Goal: Task Accomplishment & Management: Manage account settings

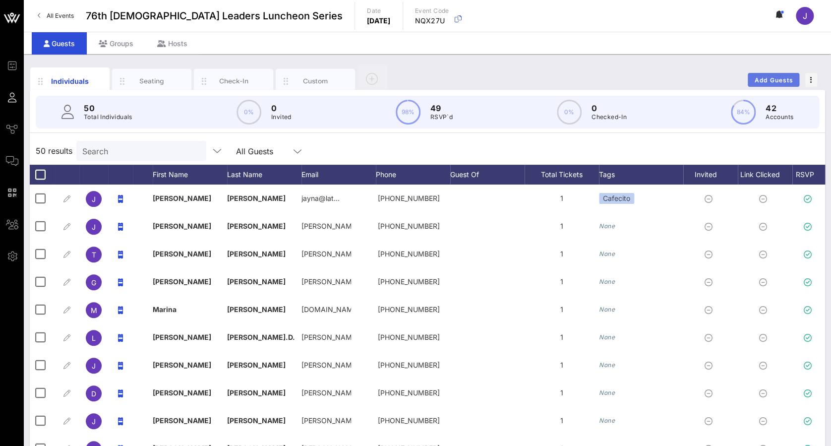
click at [615, 74] on button "Add Guests" at bounding box center [774, 80] width 52 height 14
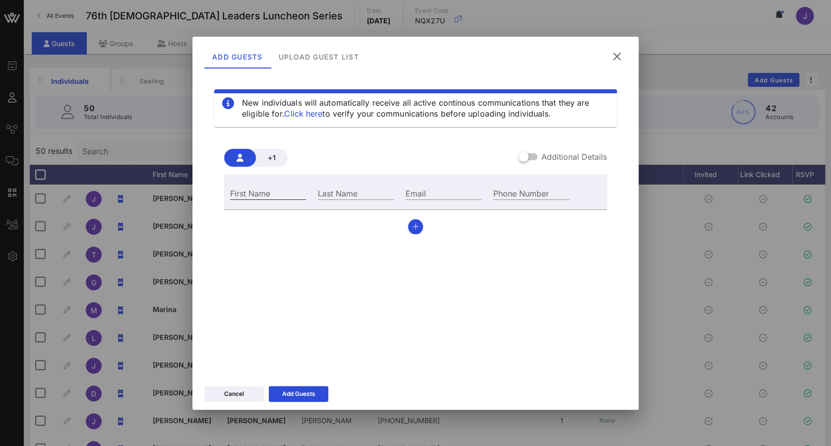
click at [291, 191] on input "First Name" at bounding box center [268, 192] width 76 height 13
type input "[PERSON_NAME]"
click at [512, 192] on input "Phone Number" at bounding box center [531, 192] width 76 height 13
click at [427, 192] on input "Email" at bounding box center [444, 192] width 76 height 13
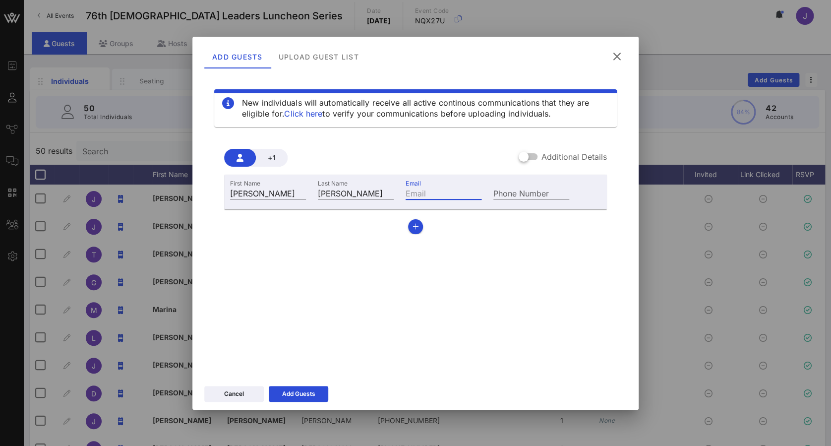
paste input "[PERSON_NAME] <[PERSON_NAME][EMAIL_ADDRESS][PERSON_NAME][DOMAIN_NAME]>"
type input "[PERSON_NAME] <[PERSON_NAME][EMAIL_ADDRESS][PERSON_NAME][DOMAIN_NAME]>"
click at [303, 285] on div "Add Guests" at bounding box center [298, 394] width 33 height 10
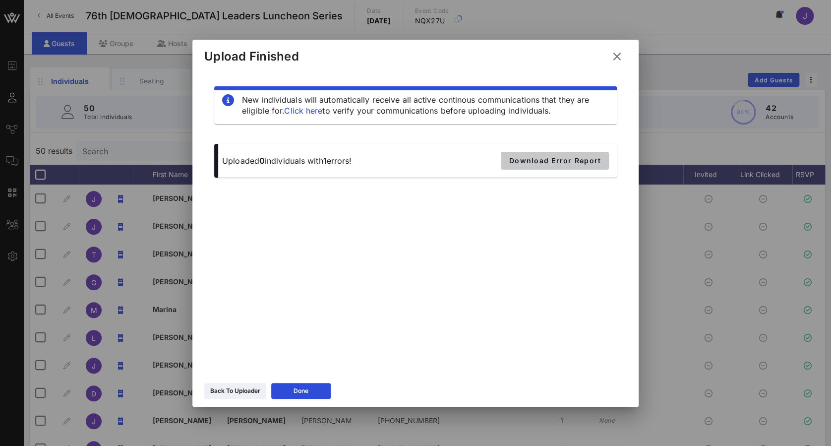
click at [547, 160] on span "Download Error Report" at bounding box center [555, 160] width 92 height 8
click at [130, 156] on div at bounding box center [415, 223] width 831 height 446
click at [128, 153] on div at bounding box center [415, 223] width 831 height 446
click at [615, 59] on icon at bounding box center [617, 56] width 16 height 17
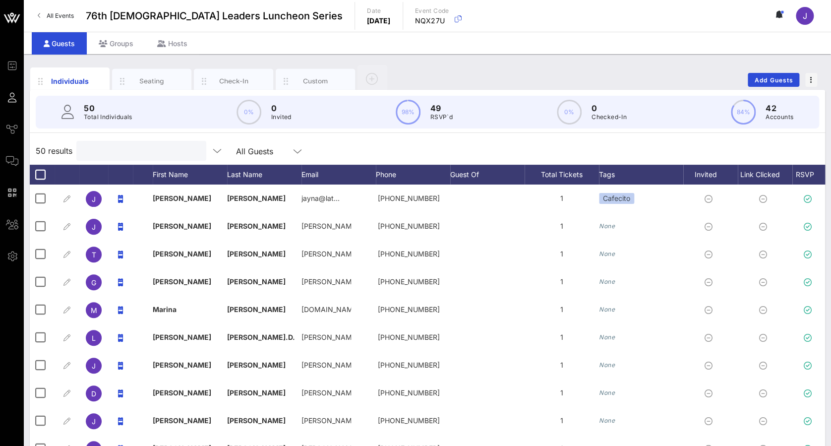
click at [164, 156] on input "text" at bounding box center [140, 150] width 116 height 13
paste input "[PERSON_NAME] <[PERSON_NAME][EMAIL_ADDRESS][PERSON_NAME][DOMAIN_NAME]>"
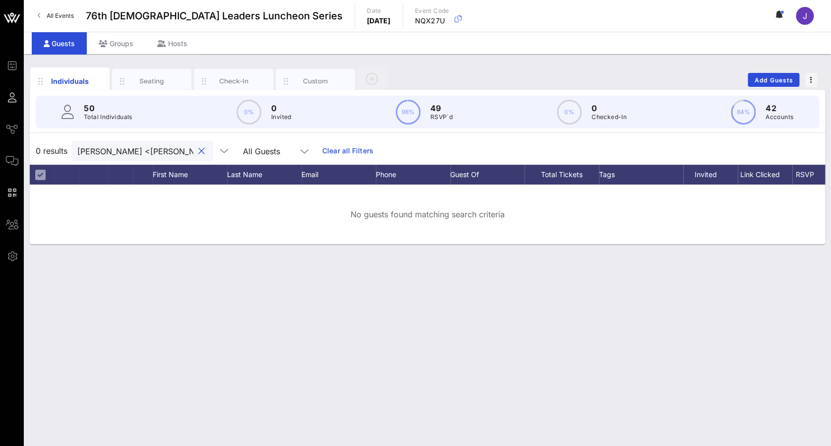
scroll to position [0, 37]
click at [193, 152] on div at bounding box center [200, 151] width 14 height 12
drag, startPoint x: 100, startPoint y: 151, endPoint x: 61, endPoint y: 152, distance: 38.7
click at [61, 152] on div "0 results [PERSON_NAME] <[PERSON_NAME][EMAIL_ADDRESS][PERSON_NAME][DOMAIN_NAME]…" at bounding box center [427, 151] width 795 height 28
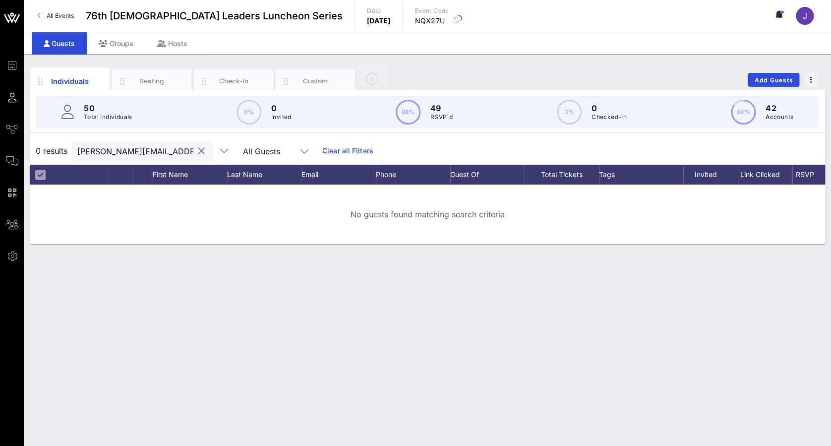
click at [166, 152] on input "[PERSON_NAME][EMAIL_ADDRESS][PERSON_NAME][DOMAIN_NAME]" at bounding box center [135, 150] width 116 height 13
click at [162, 150] on input "[PERSON_NAME][EMAIL_ADDRESS][PERSON_NAME][DOMAIN_NAME]" at bounding box center [135, 150] width 116 height 13
click at [179, 153] on input "[PERSON_NAME][EMAIL_ADDRESS][PERSON_NAME][DOMAIN_NAME]" at bounding box center [135, 150] width 116 height 13
type input "[PERSON_NAME][EMAIL_ADDRESS][PERSON_NAME][DOMAIN_NAME]"
drag, startPoint x: 178, startPoint y: 150, endPoint x: 69, endPoint y: 149, distance: 108.6
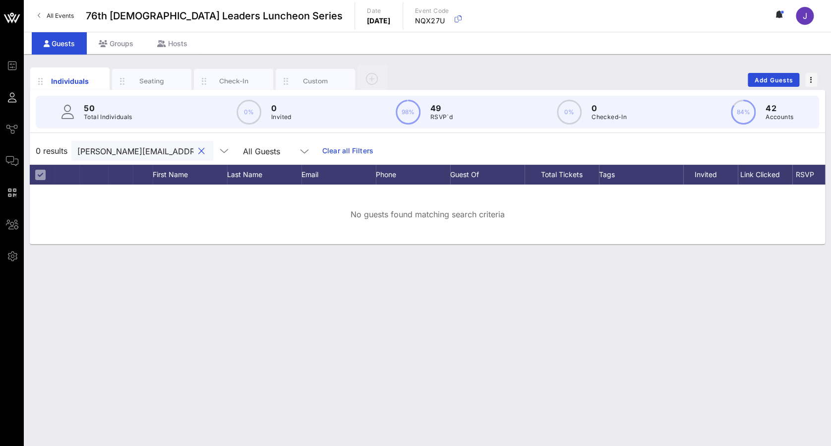
click at [70, 149] on div "0 results [PERSON_NAME][EMAIL_ADDRESS][PERSON_NAME][DOMAIN_NAME] All Guests Cle…" at bounding box center [427, 151] width 795 height 28
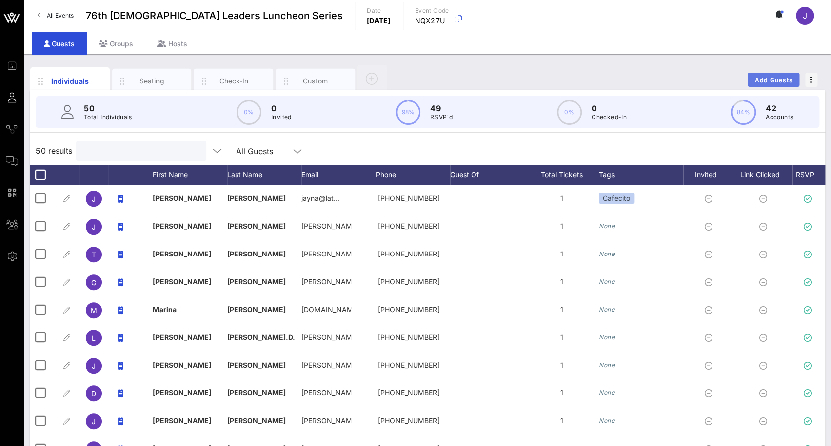
click at [615, 81] on span "Add Guests" at bounding box center [773, 79] width 39 height 7
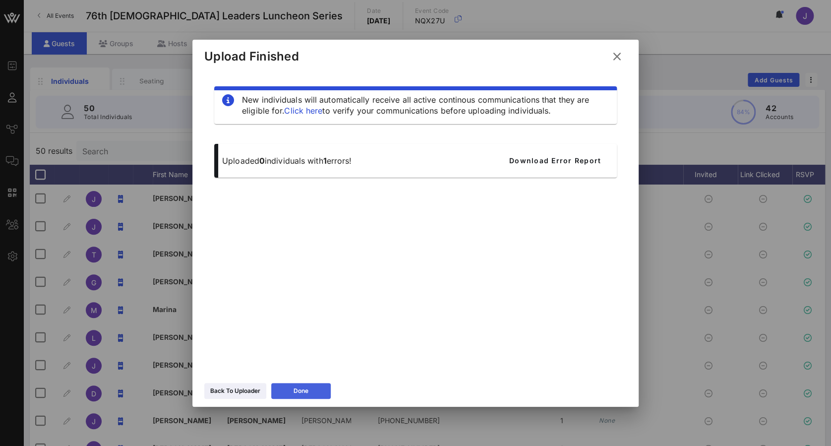
click at [310, 285] on button "Done" at bounding box center [301, 391] width 60 height 16
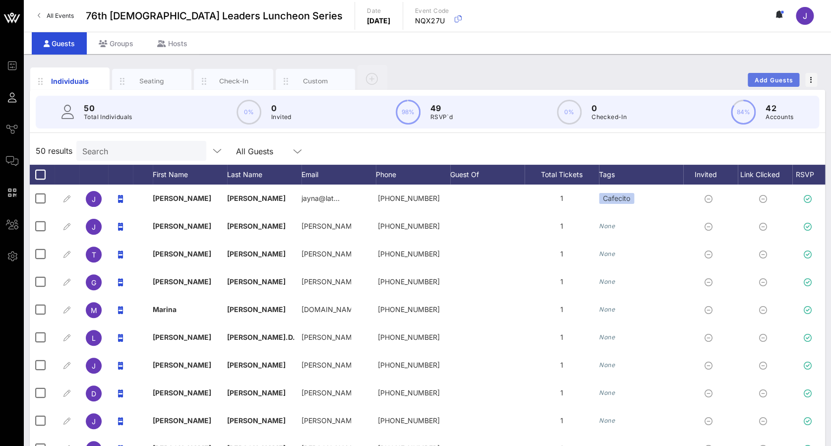
click at [615, 76] on span "Add Guests" at bounding box center [773, 79] width 39 height 7
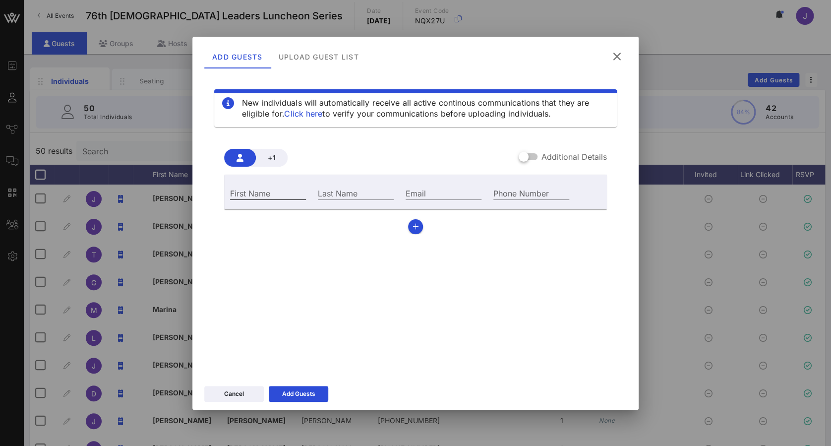
click at [247, 186] on div "First Name" at bounding box center [268, 192] width 76 height 13
type input "[PERSON_NAME]"
paste input "[PERSON_NAME][EMAIL_ADDRESS][PERSON_NAME][DOMAIN_NAME]"
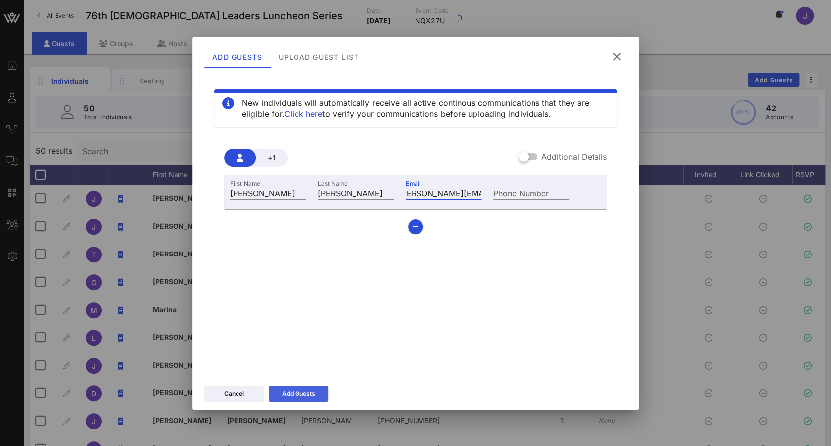
type input "[PERSON_NAME][EMAIL_ADDRESS][PERSON_NAME][DOMAIN_NAME]"
click at [312, 285] on div "Add Guests" at bounding box center [298, 394] width 33 height 10
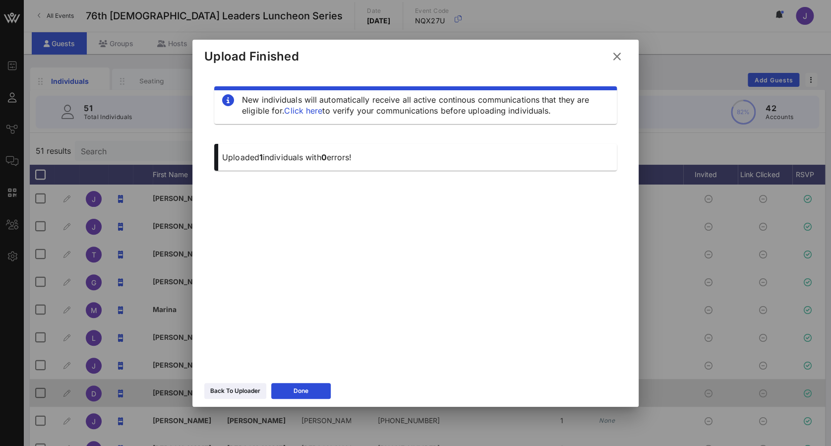
drag, startPoint x: 313, startPoint y: 392, endPoint x: 309, endPoint y: 387, distance: 6.1
click at [313, 285] on button "Done" at bounding box center [301, 391] width 60 height 16
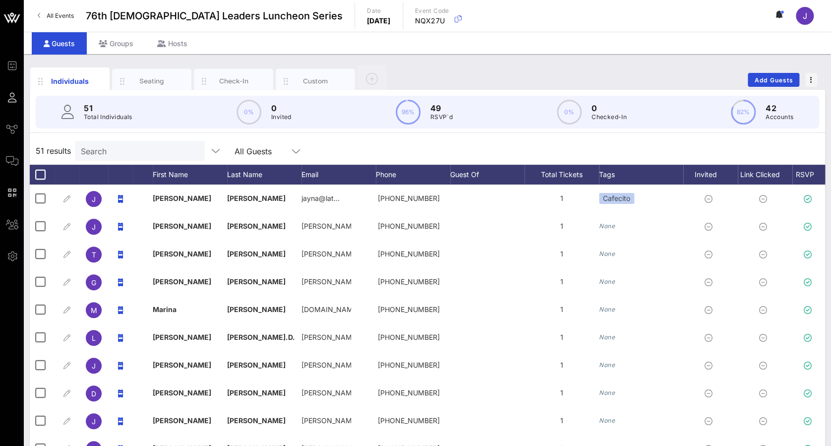
click at [150, 145] on input "Search" at bounding box center [139, 150] width 116 height 13
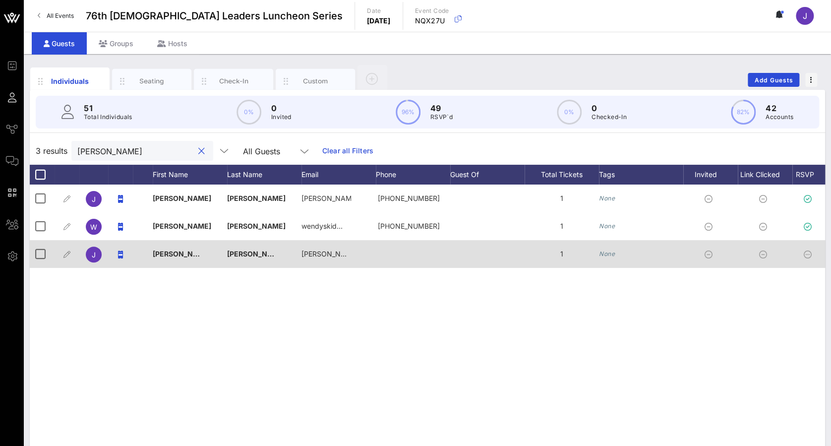
type input "[PERSON_NAME]"
click at [615, 248] on div at bounding box center [809, 254] width 35 height 28
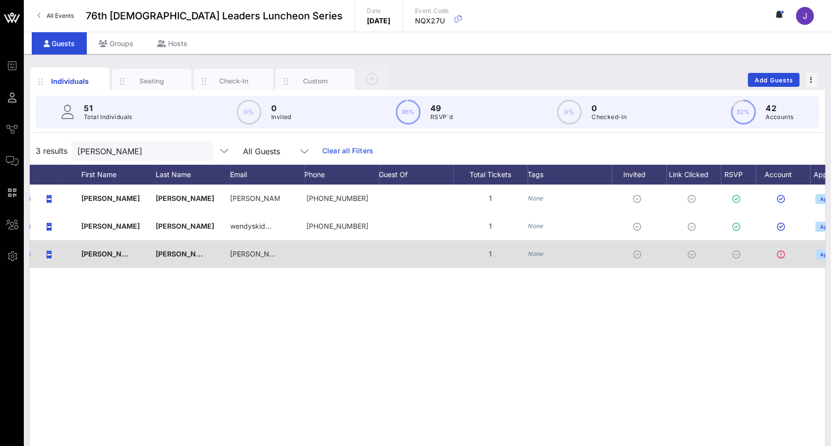
scroll to position [0, 131]
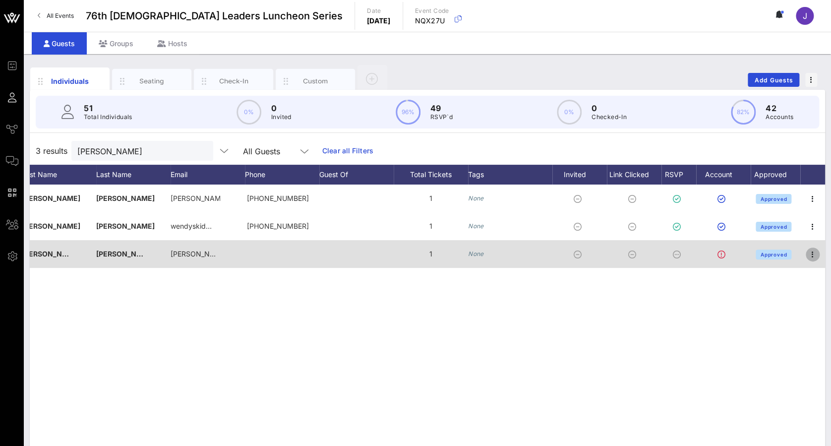
click at [615, 252] on icon "button" at bounding box center [813, 254] width 12 height 12
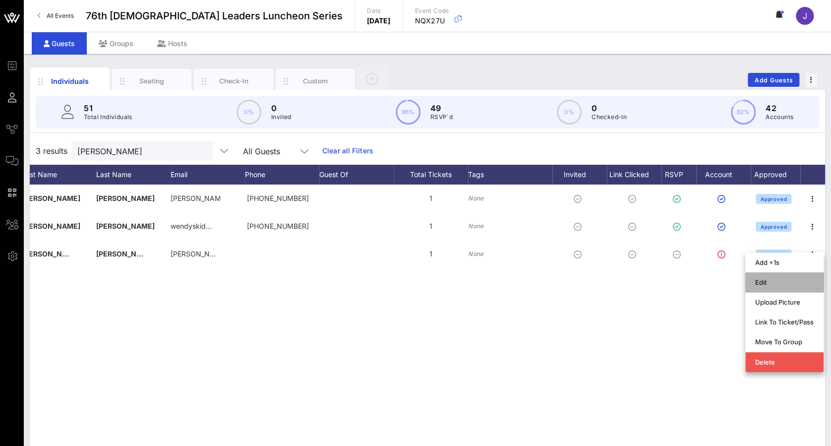
click at [615, 283] on div "Edit" at bounding box center [784, 282] width 59 height 8
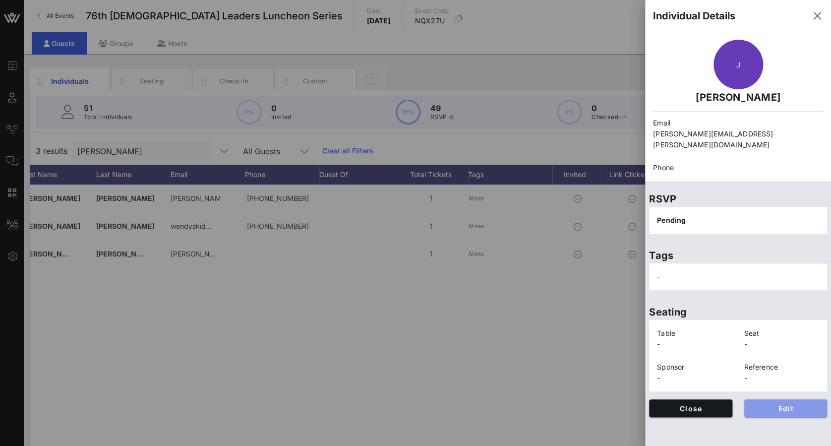
click at [615, 285] on button "Edit" at bounding box center [785, 408] width 83 height 18
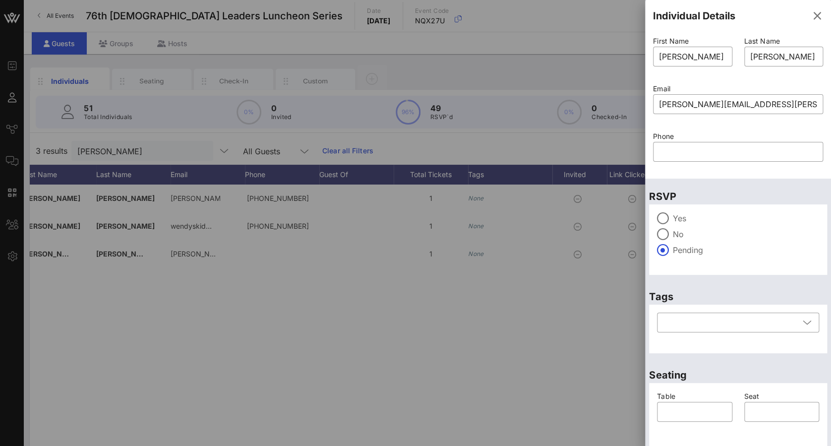
click at [615, 216] on label "Yes" at bounding box center [746, 218] width 146 height 10
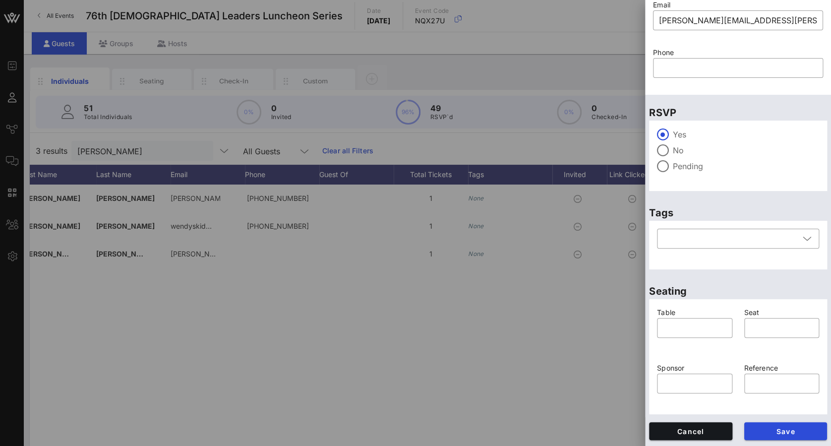
scroll to position [0, 0]
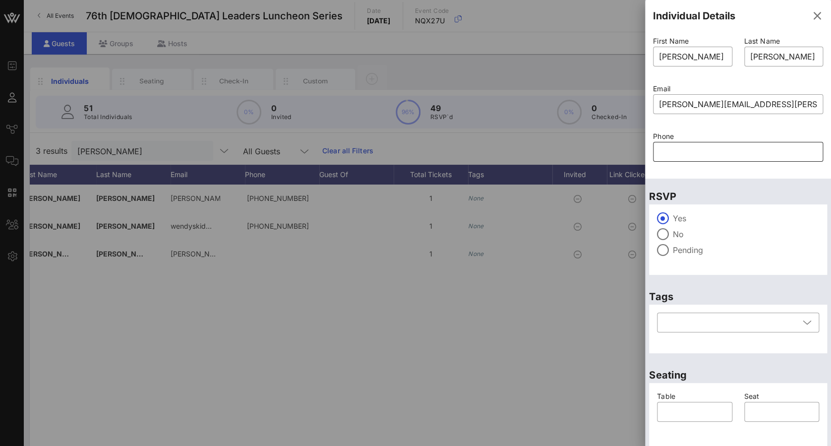
click at [615, 154] on input "text" at bounding box center [738, 152] width 158 height 16
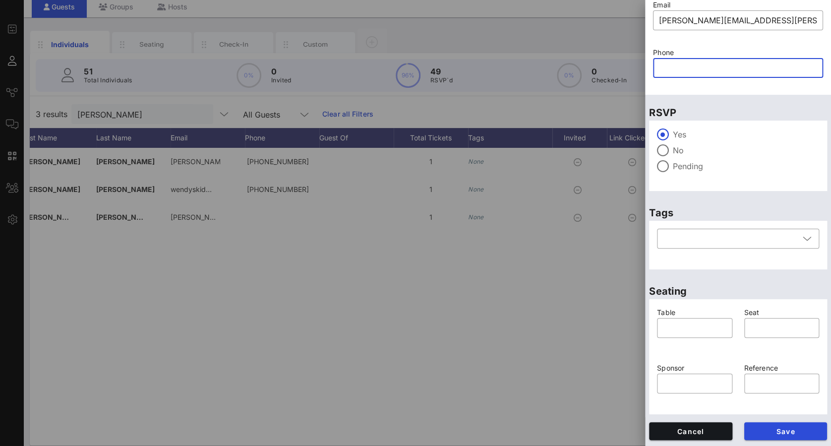
scroll to position [46, 0]
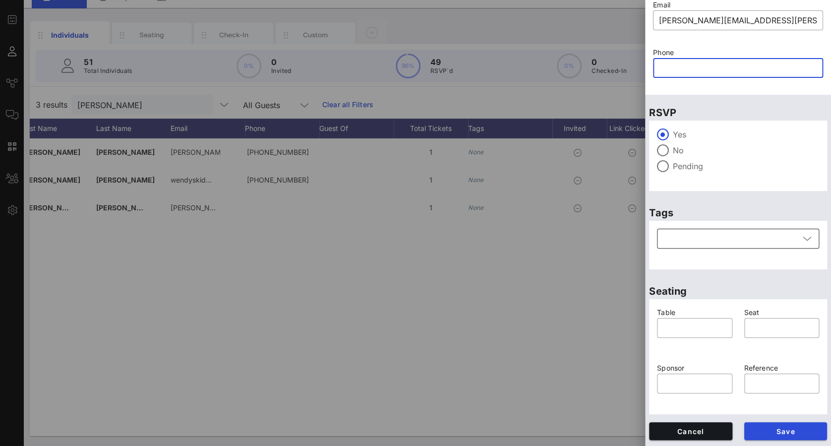
click at [615, 242] on div at bounding box center [731, 239] width 136 height 20
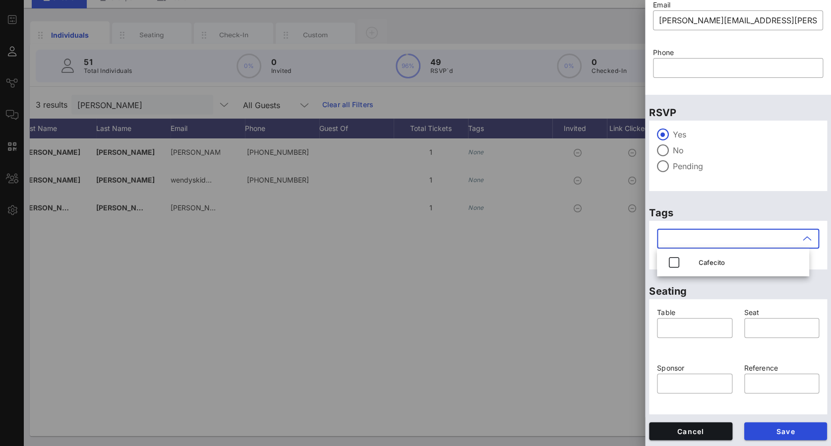
click at [615, 183] on div "Yes No Pending" at bounding box center [738, 156] width 178 height 70
click at [543, 249] on div at bounding box center [415, 223] width 831 height 446
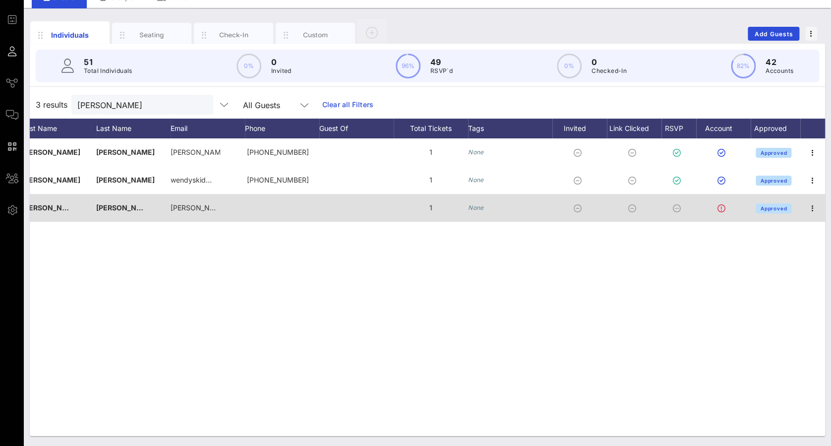
click at [615, 208] on div at bounding box center [723, 208] width 55 height 28
click at [615, 210] on span "Approved" at bounding box center [773, 208] width 27 height 6
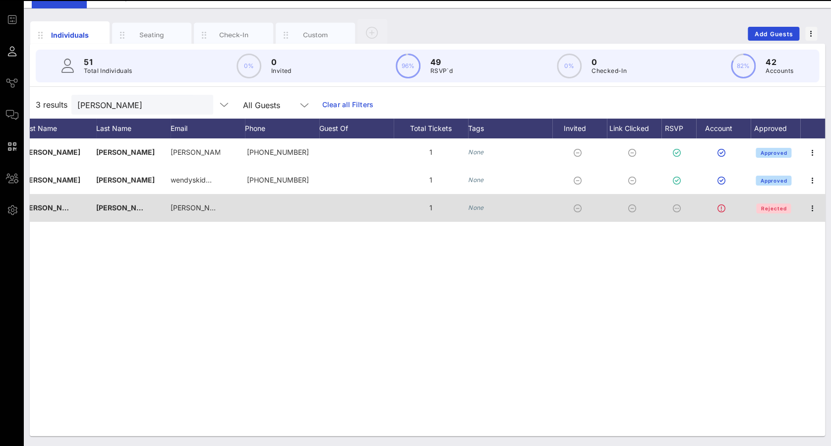
click at [615, 212] on div at bounding box center [812, 208] width 25 height 28
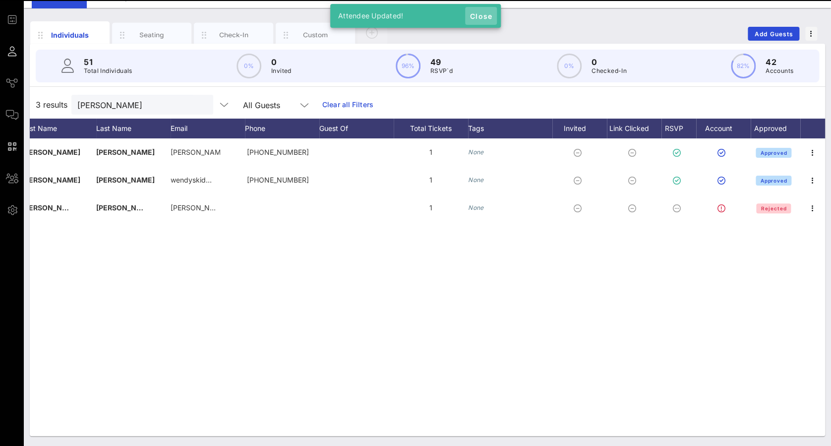
click at [485, 14] on span "Close" at bounding box center [481, 16] width 24 height 8
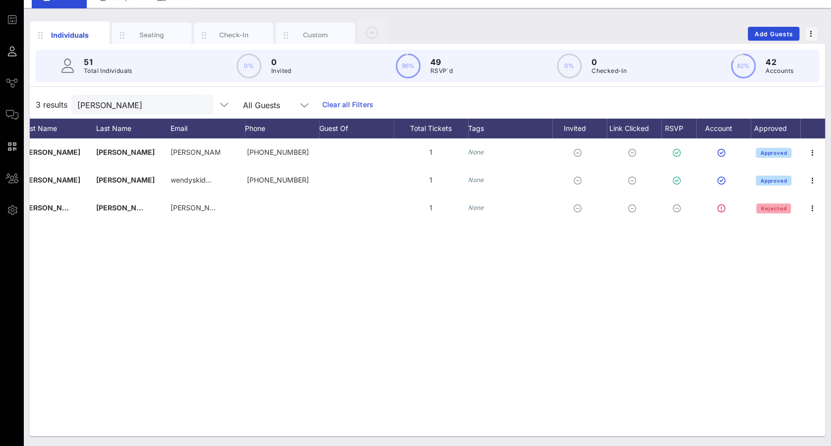
click at [615, 208] on span "Rejected" at bounding box center [774, 208] width 26 height 6
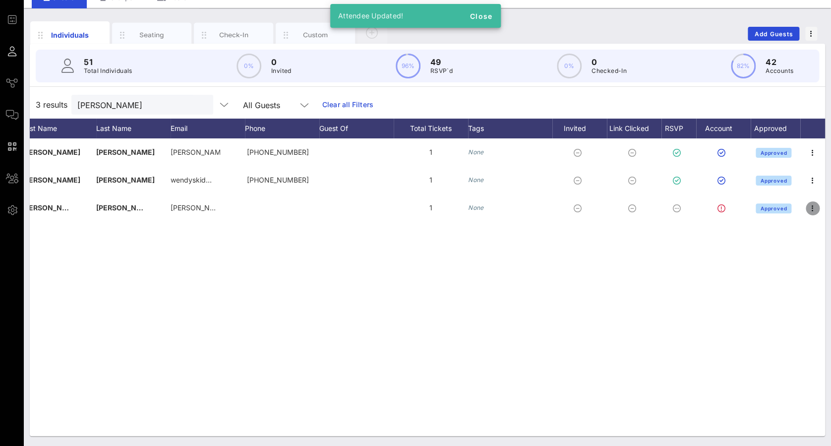
click at [615, 210] on icon "button" at bounding box center [813, 208] width 12 height 12
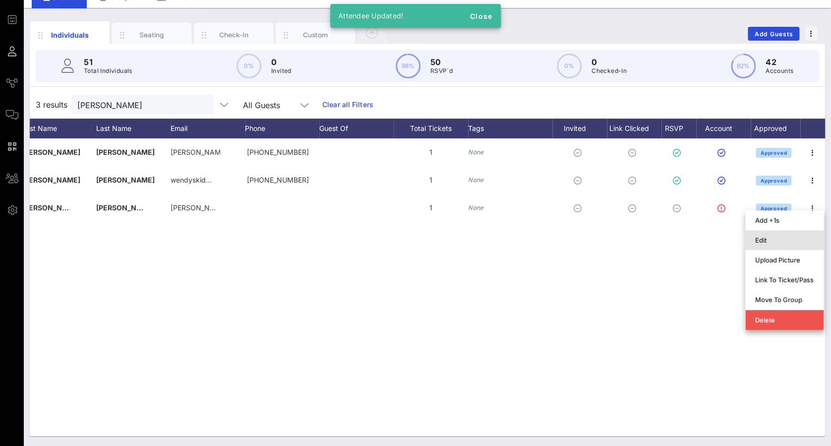
click at [615, 244] on div "Edit" at bounding box center [784, 240] width 59 height 16
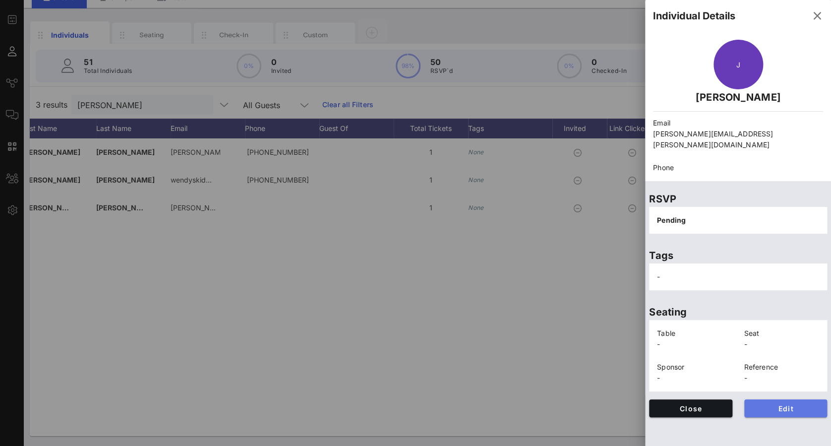
click at [615, 285] on span "Edit" at bounding box center [785, 408] width 67 height 8
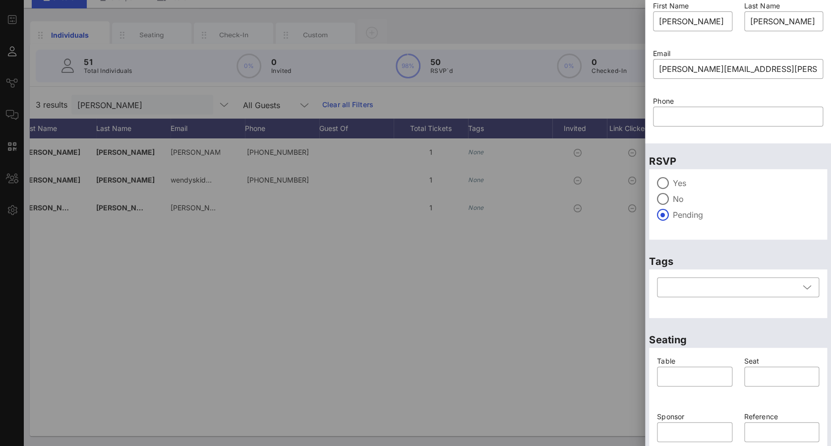
scroll to position [0, 0]
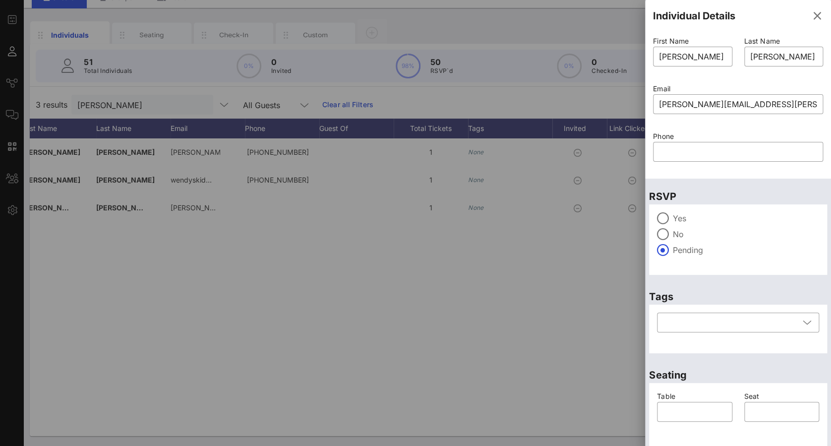
click at [407, 285] on div at bounding box center [415, 223] width 831 height 446
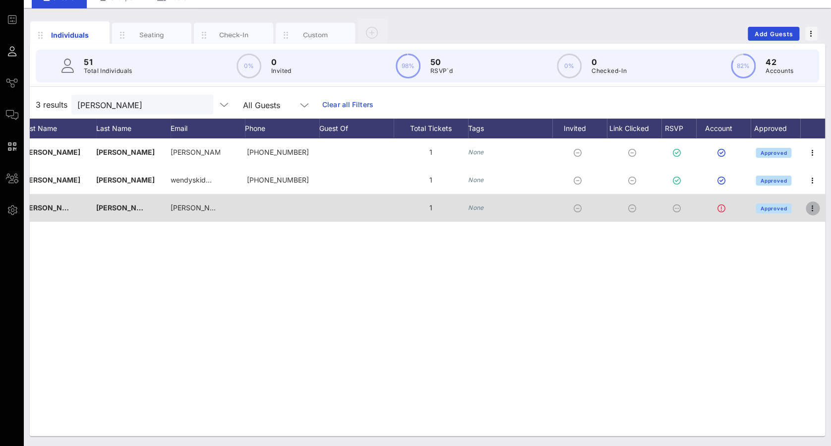
click at [615, 201] on button "button" at bounding box center [813, 208] width 14 height 14
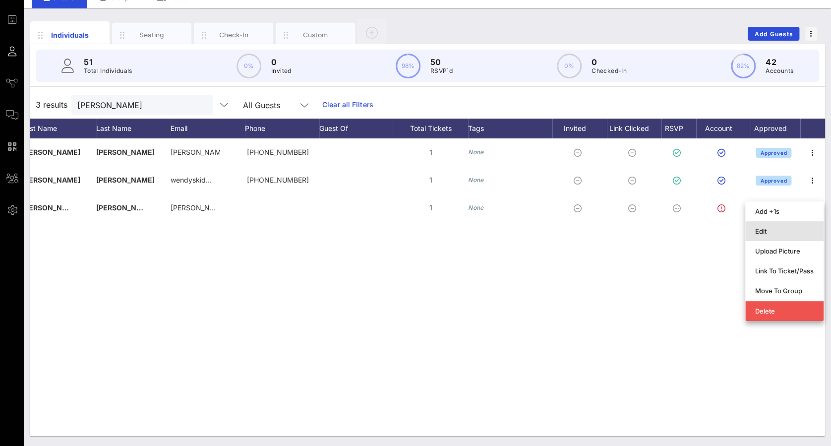
click at [615, 234] on div "Edit" at bounding box center [784, 231] width 59 height 8
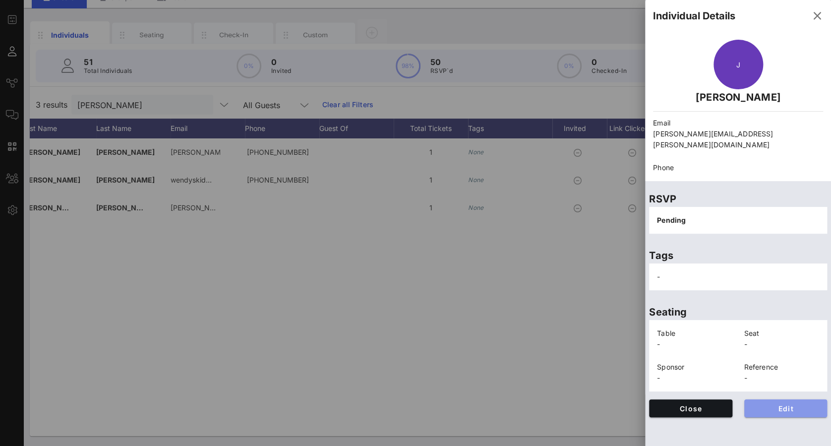
click at [615, 285] on span "Edit" at bounding box center [785, 408] width 67 height 8
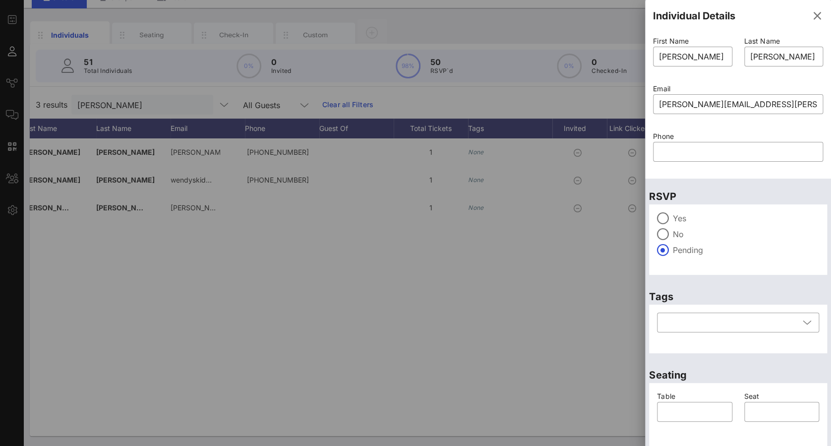
click at [615, 224] on div "Yes" at bounding box center [738, 218] width 162 height 12
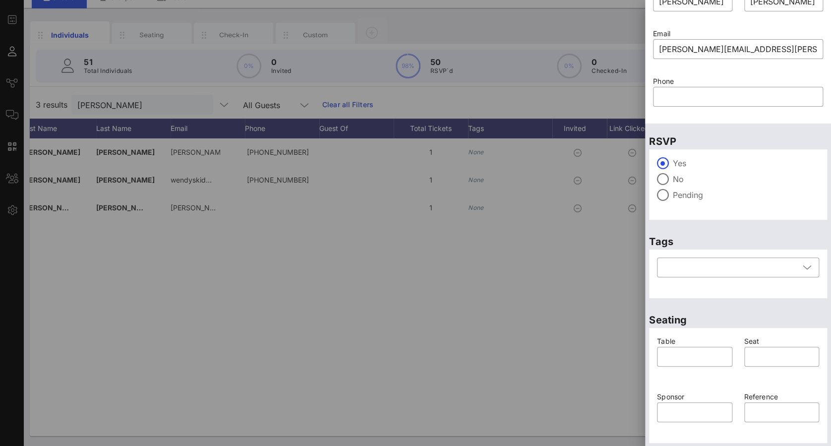
scroll to position [84, 0]
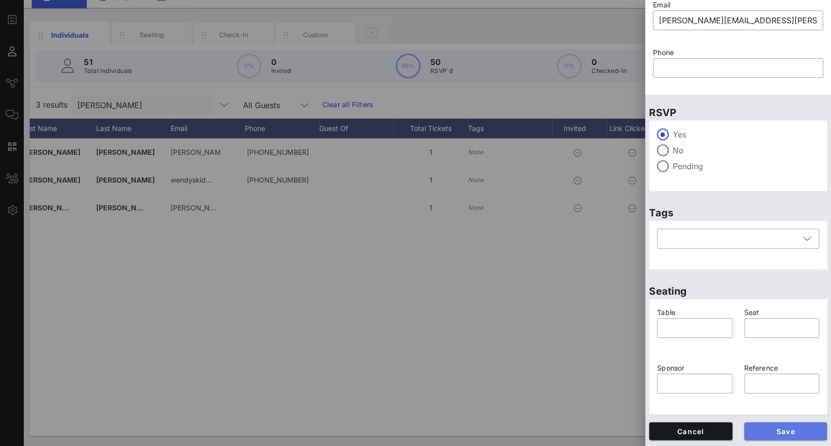
click at [615, 285] on span "Save" at bounding box center [785, 431] width 67 height 8
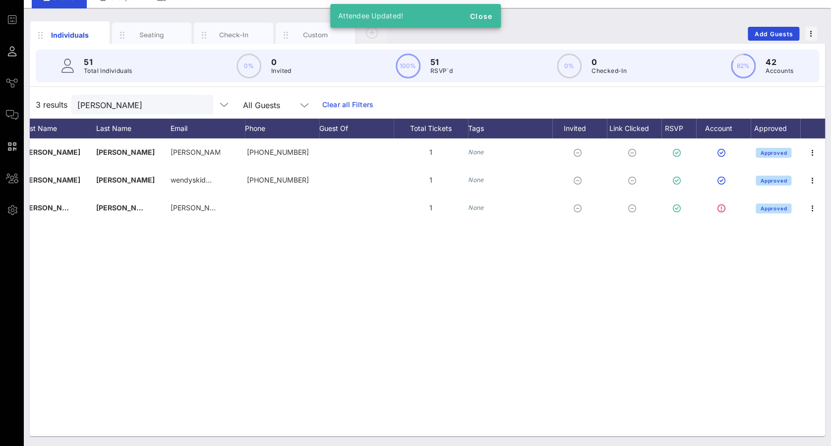
scroll to position [0, 0]
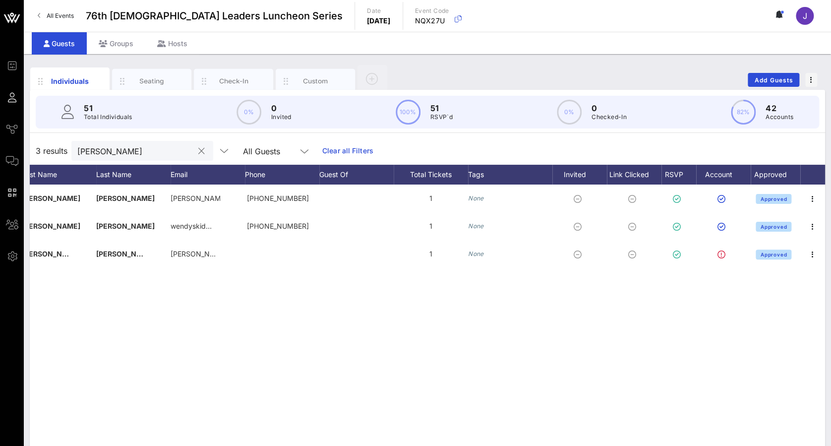
click at [151, 148] on input "[PERSON_NAME]" at bounding box center [135, 150] width 116 height 13
click at [151, 149] on input "[PERSON_NAME]" at bounding box center [135, 150] width 116 height 13
type input "b"
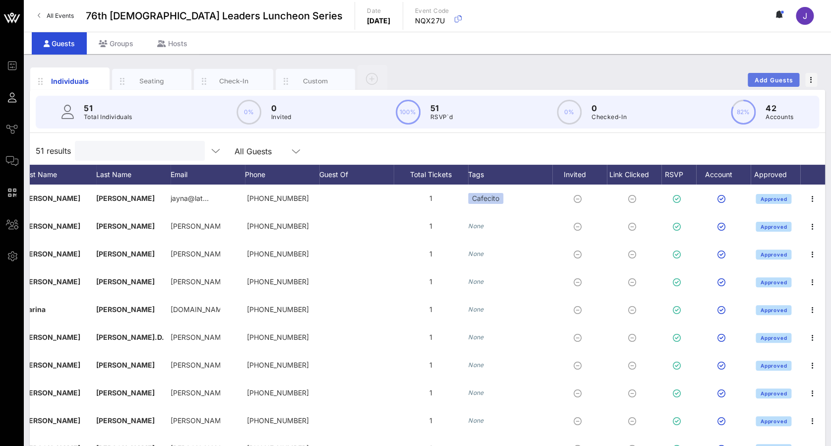
click at [615, 75] on button "Add Guests" at bounding box center [774, 80] width 52 height 14
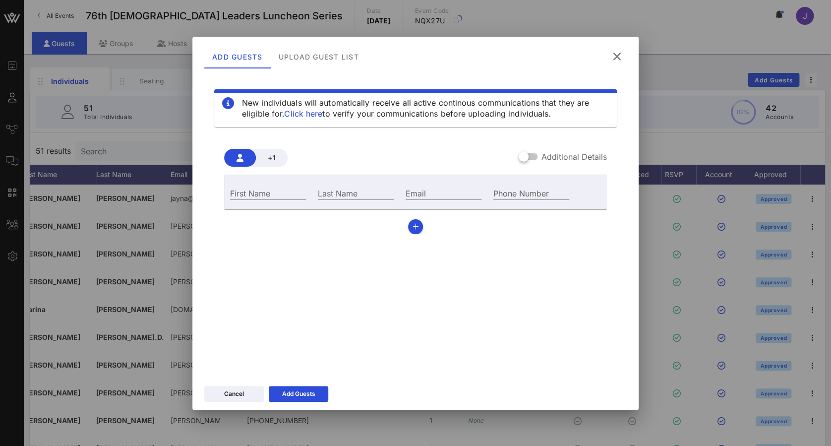
click at [235, 184] on div "First Name" at bounding box center [268, 192] width 88 height 27
click at [242, 190] on div "First Name" at bounding box center [268, 192] width 76 height 13
type input "Brissa"
type input "[PERSON_NAME]"
click at [436, 196] on input "Email" at bounding box center [444, 192] width 76 height 13
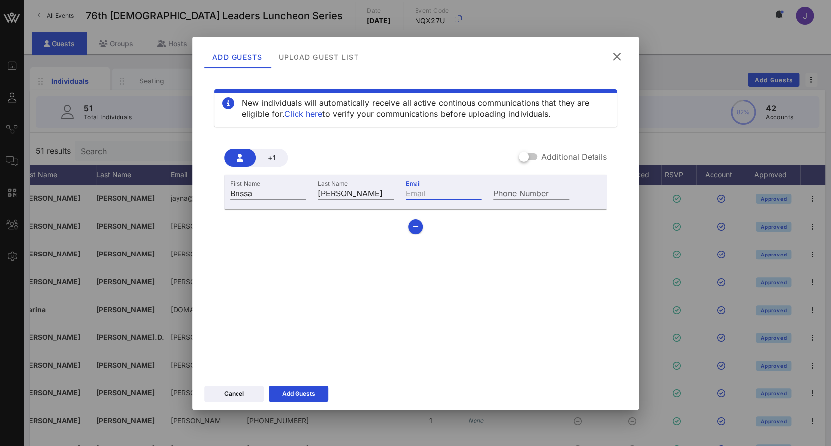
paste input "[EMAIL_ADDRESS][PERSON_NAME][PERSON_NAME][DOMAIN_NAME]"
type input "[EMAIL_ADDRESS][PERSON_NAME][PERSON_NAME][DOMAIN_NAME]"
click at [289, 285] on div "Add Guests" at bounding box center [298, 394] width 33 height 10
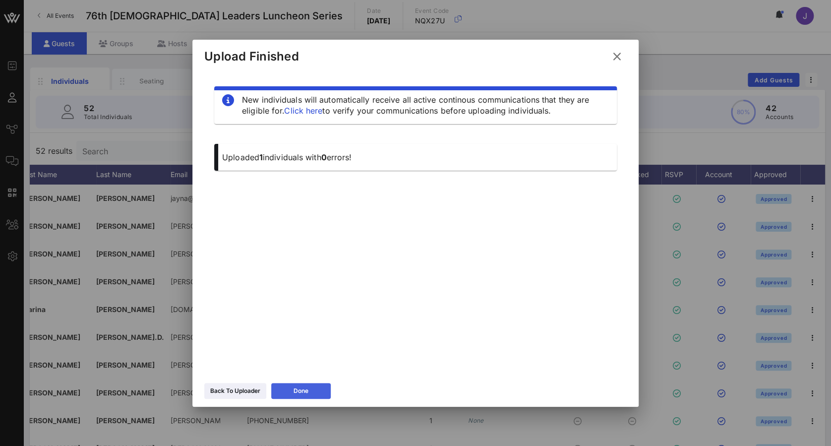
click at [292, 285] on button "Done" at bounding box center [301, 391] width 60 height 16
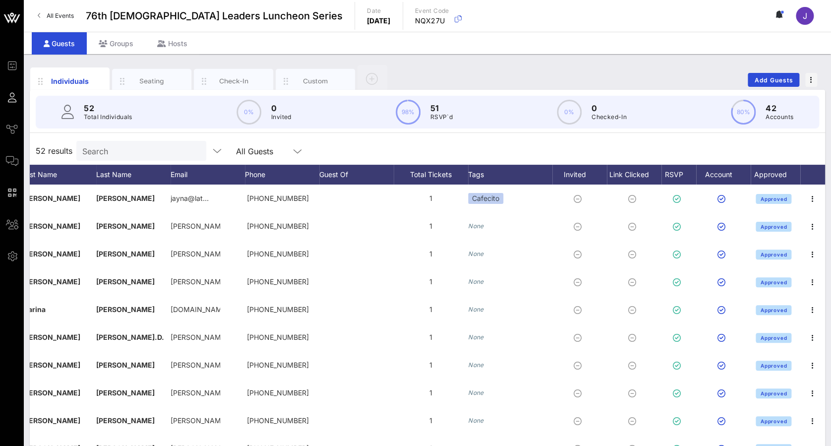
click at [167, 151] on input "Search" at bounding box center [140, 150] width 116 height 13
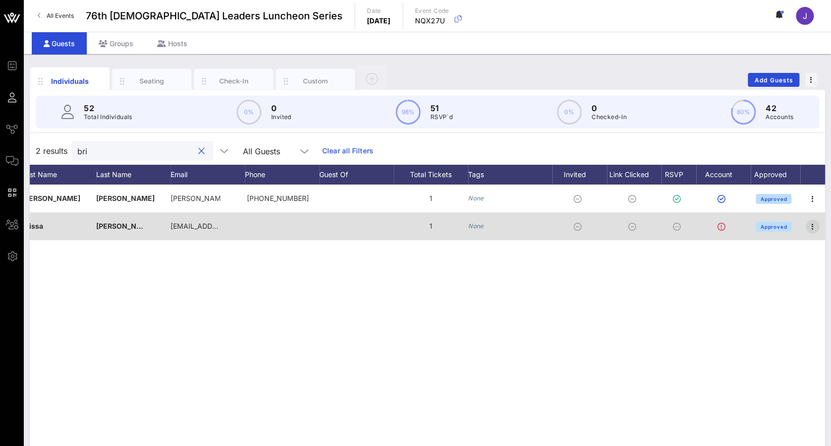
type input "bri"
click at [615, 226] on icon "button" at bounding box center [813, 227] width 12 height 12
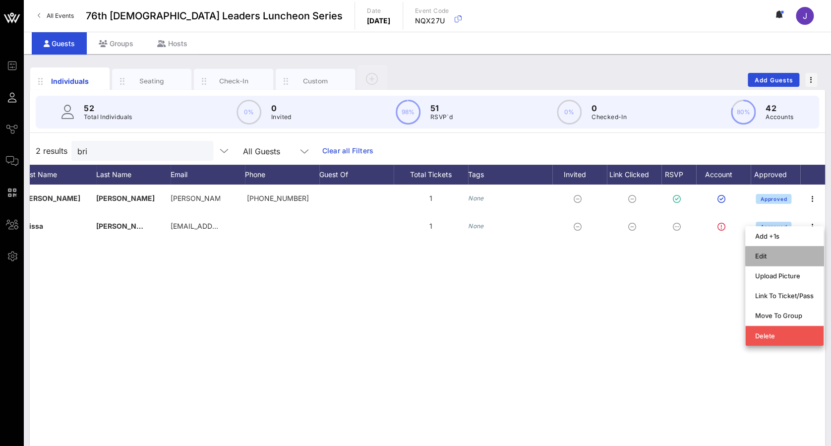
click at [615, 257] on div "Edit" at bounding box center [784, 256] width 59 height 8
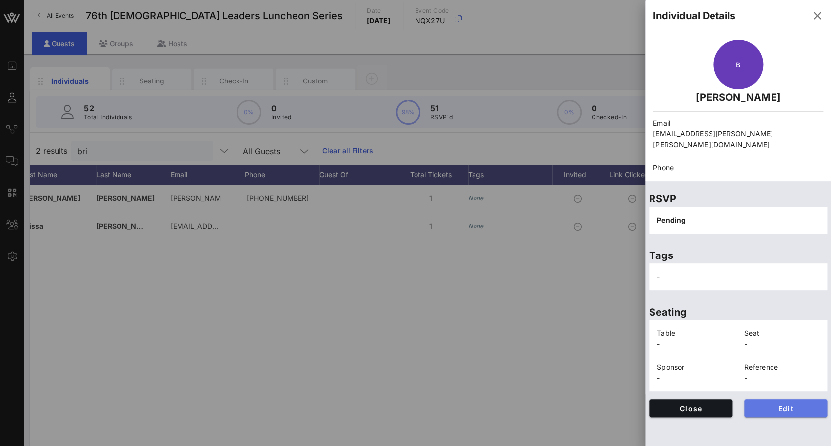
click at [615, 285] on button "Edit" at bounding box center [785, 408] width 83 height 18
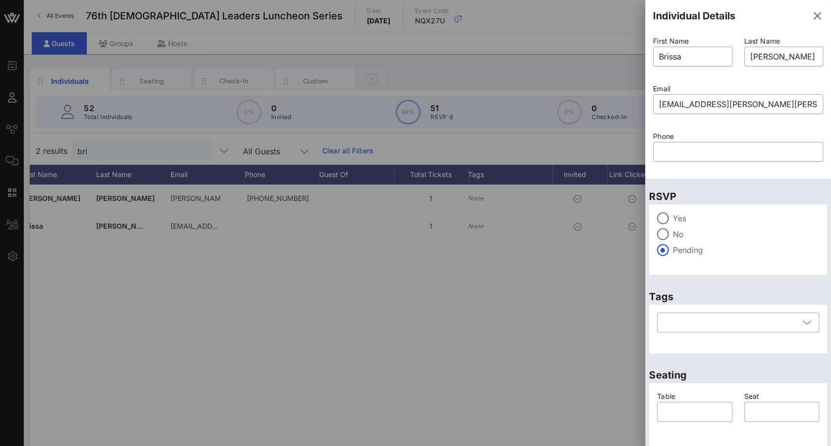
click at [615, 217] on label "Yes" at bounding box center [746, 218] width 146 height 10
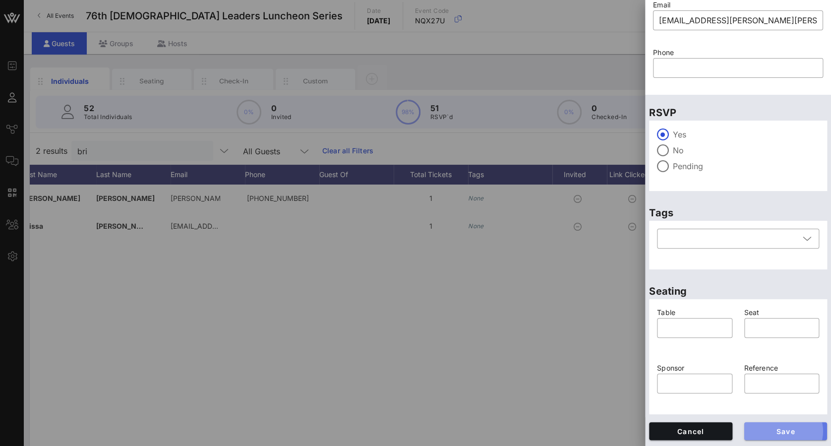
click at [615, 285] on span "Save" at bounding box center [785, 431] width 67 height 8
